Goal: Information Seeking & Learning: Find specific fact

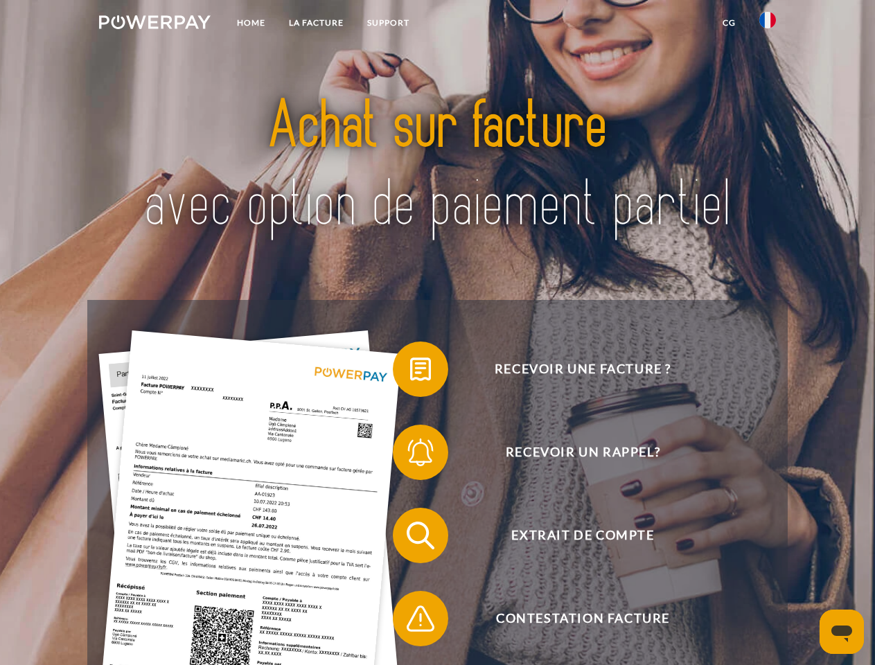
click at [155, 24] on img at bounding box center [155, 22] width 112 height 14
click at [768, 24] on img at bounding box center [768, 20] width 17 height 17
click at [729, 23] on link "CG" at bounding box center [729, 22] width 37 height 25
click at [410, 372] on span at bounding box center [399, 369] width 69 height 69
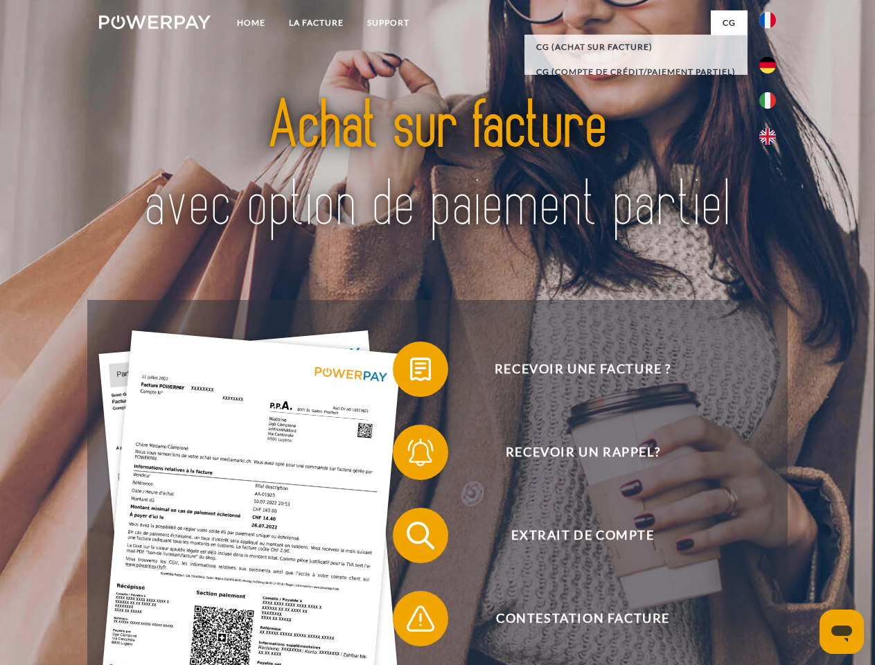
click at [410, 455] on span at bounding box center [399, 452] width 69 height 69
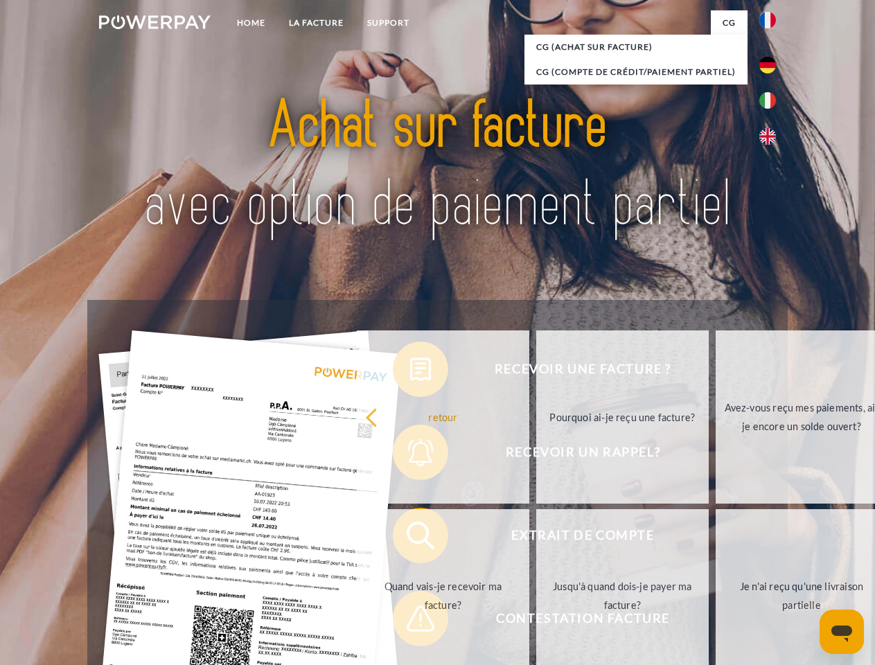
click at [536, 538] on link "Jusqu'à quand dois-je payer ma facture?" at bounding box center [622, 595] width 173 height 173
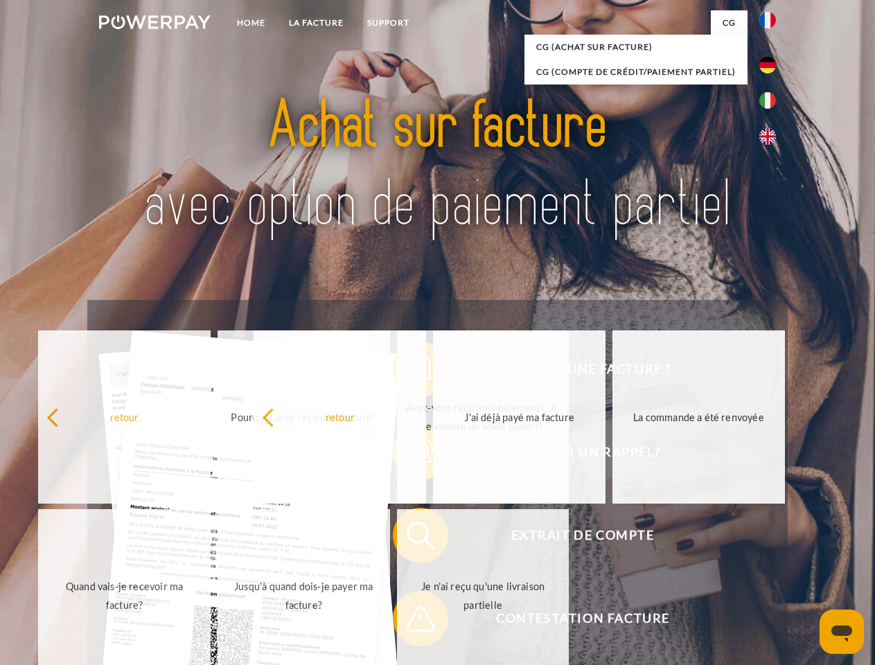
click at [410, 622] on span at bounding box center [399, 618] width 69 height 69
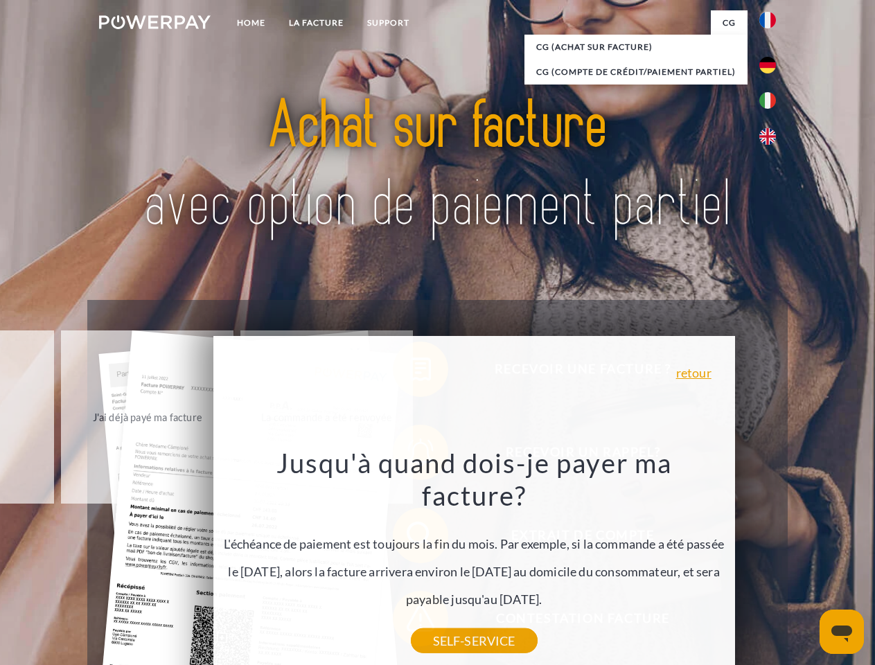
click at [842, 632] on icon "Ouvrir la fenêtre de messagerie" at bounding box center [842, 634] width 21 height 17
